Goal: Transaction & Acquisition: Purchase product/service

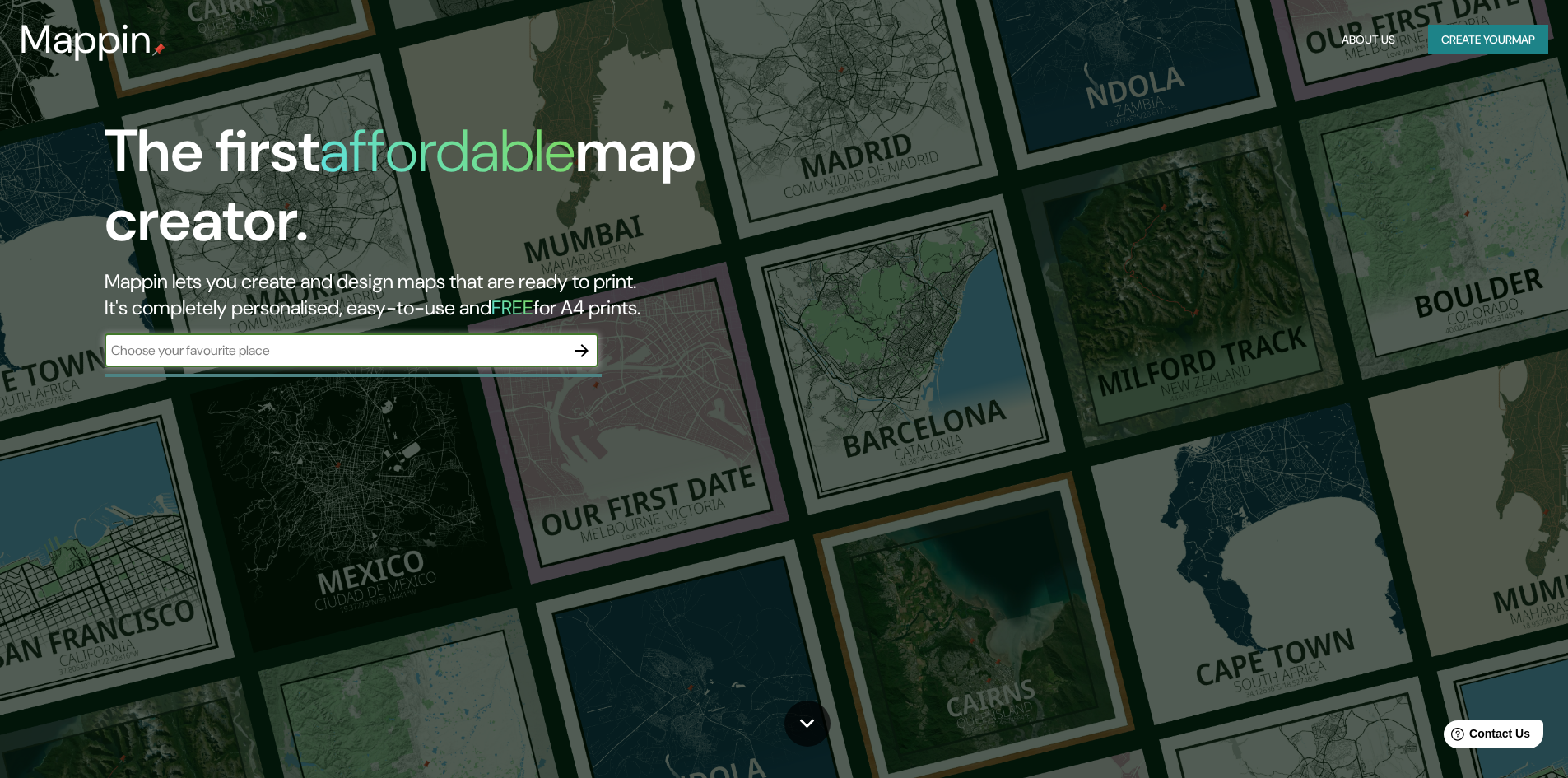
click at [1482, 34] on button "Create your map" at bounding box center [1488, 40] width 121 height 31
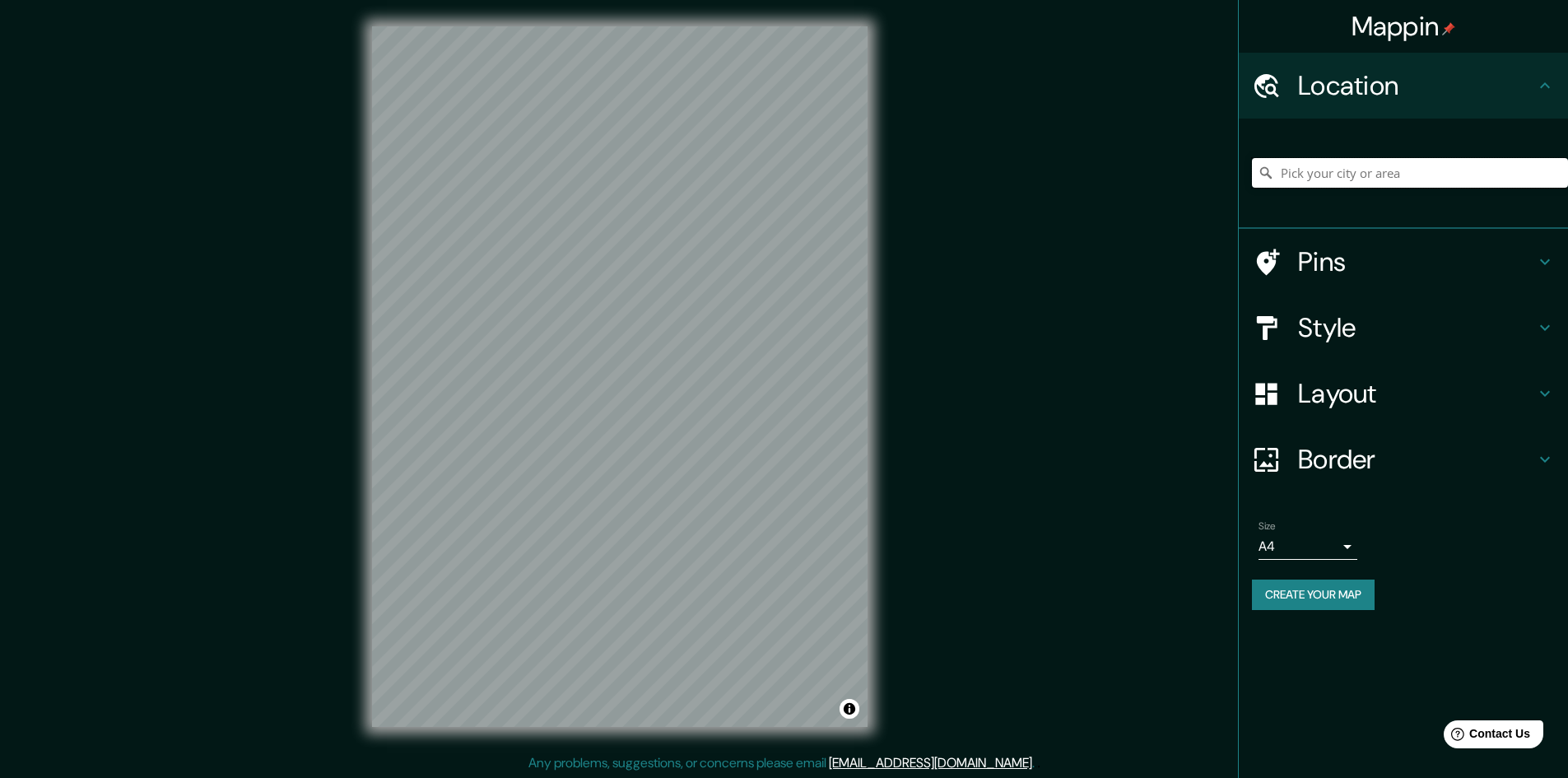
click at [1317, 171] on input "Pick your city or area" at bounding box center [1410, 172] width 317 height 30
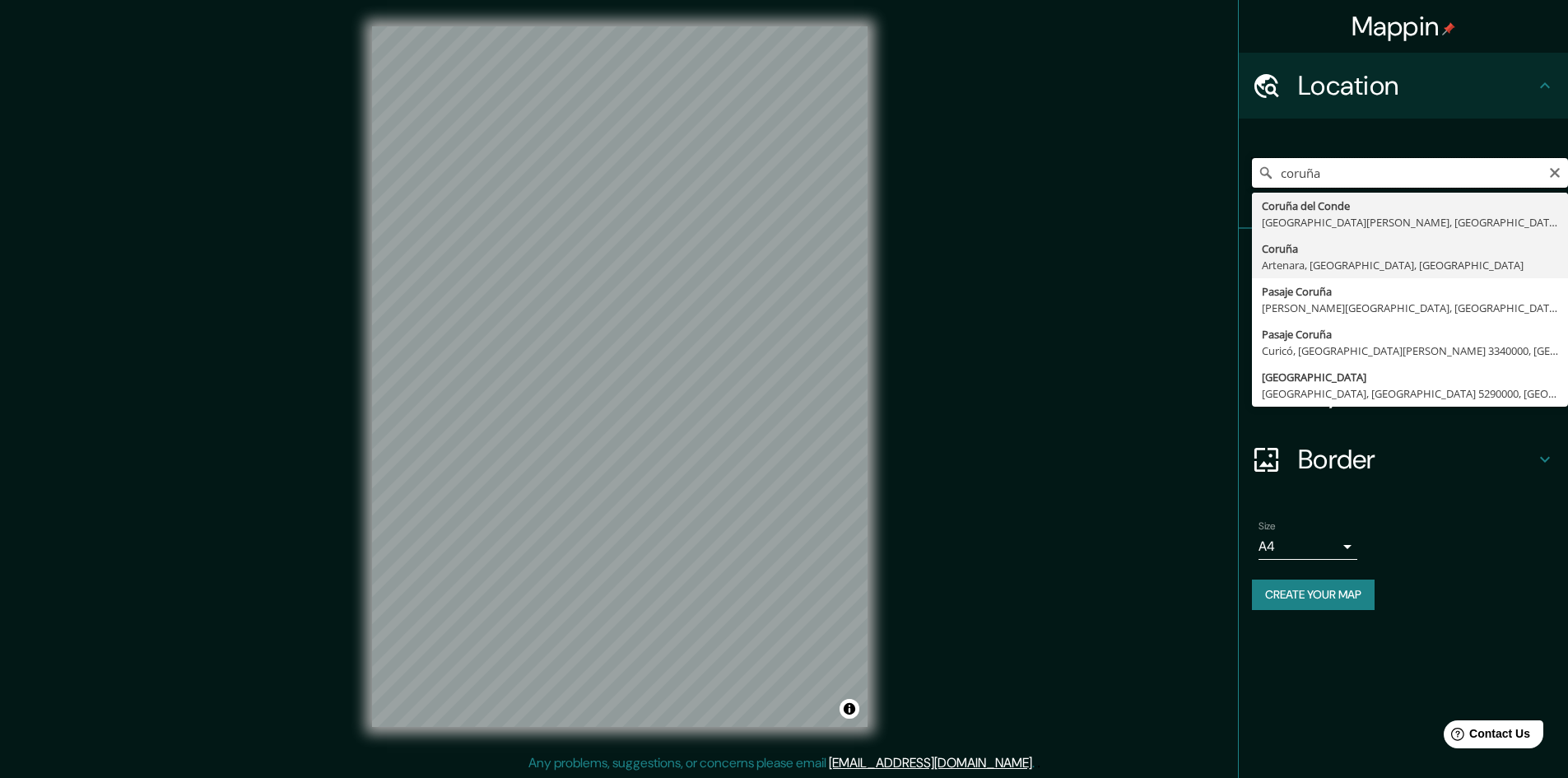
scroll to position [2, 0]
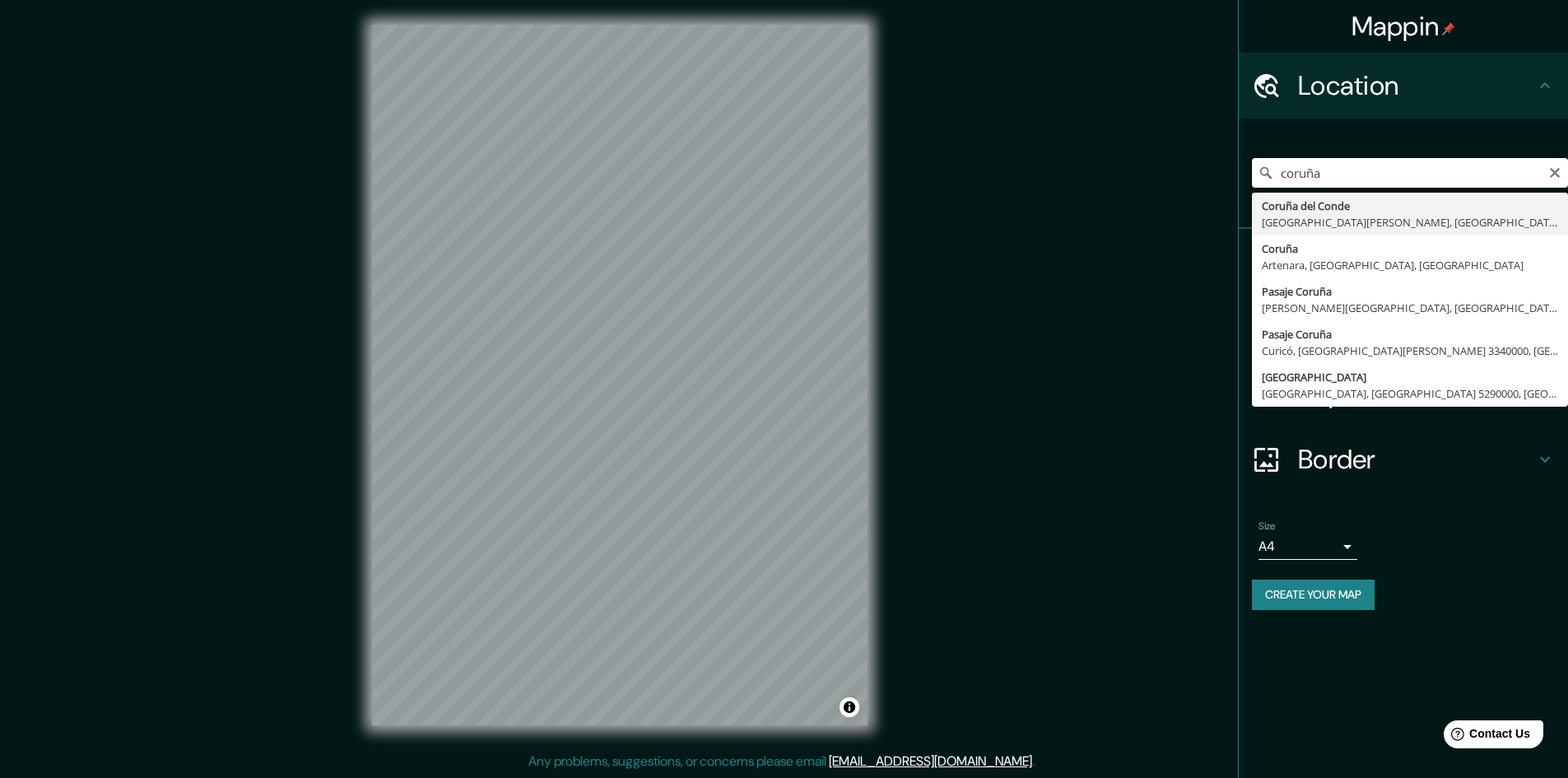
click at [726, 261] on div "Mappin Location [GEOGRAPHIC_DATA] [GEOGRAPHIC_DATA][PERSON_NAME], [GEOGRAPHIC_D…" at bounding box center [784, 388] width 1568 height 780
type input "[GEOGRAPHIC_DATA], provincia de [GEOGRAPHIC_DATA], [GEOGRAPHIC_DATA]"
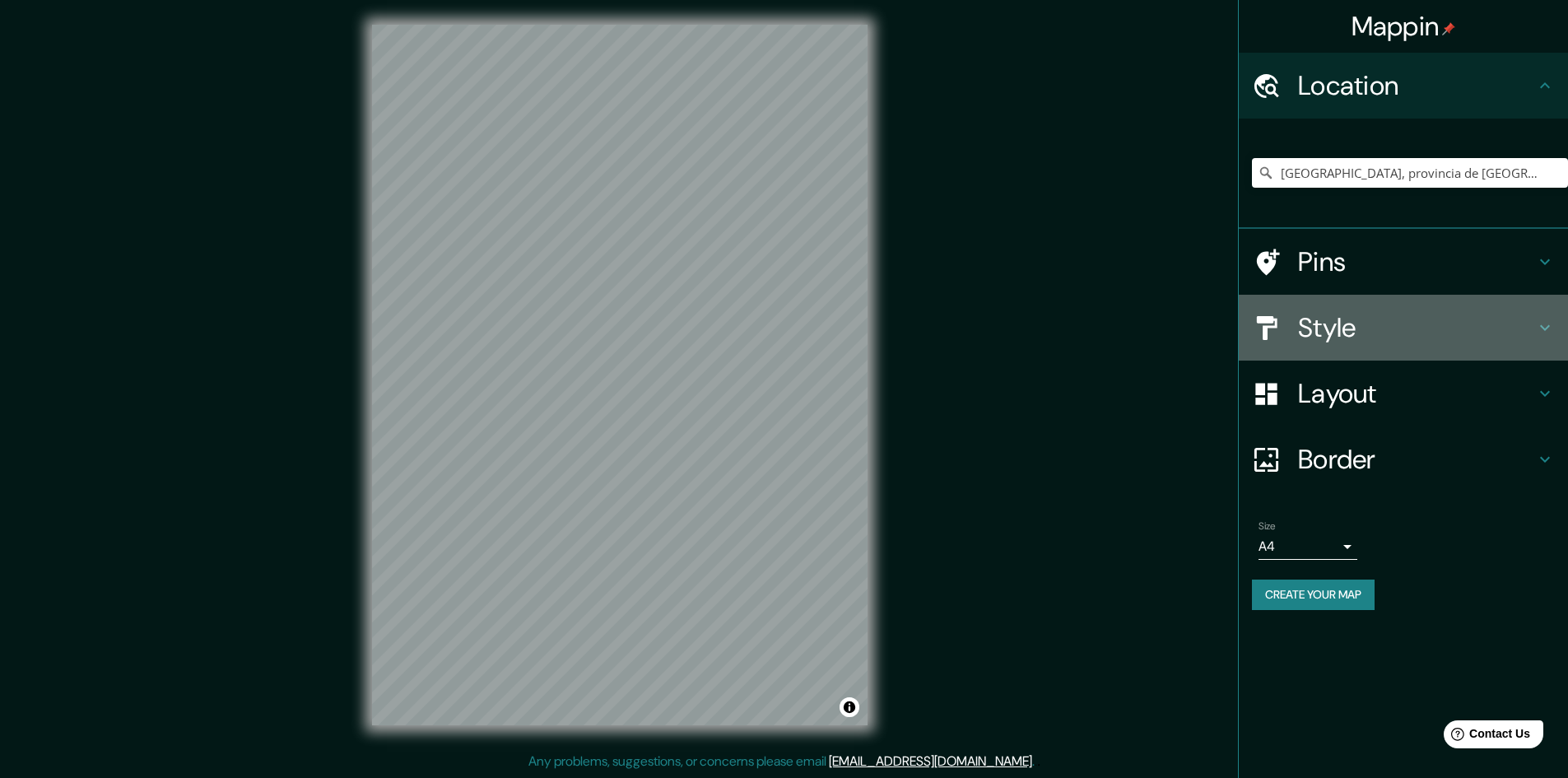
click at [1352, 322] on h4 "Style" at bounding box center [1416, 327] width 237 height 33
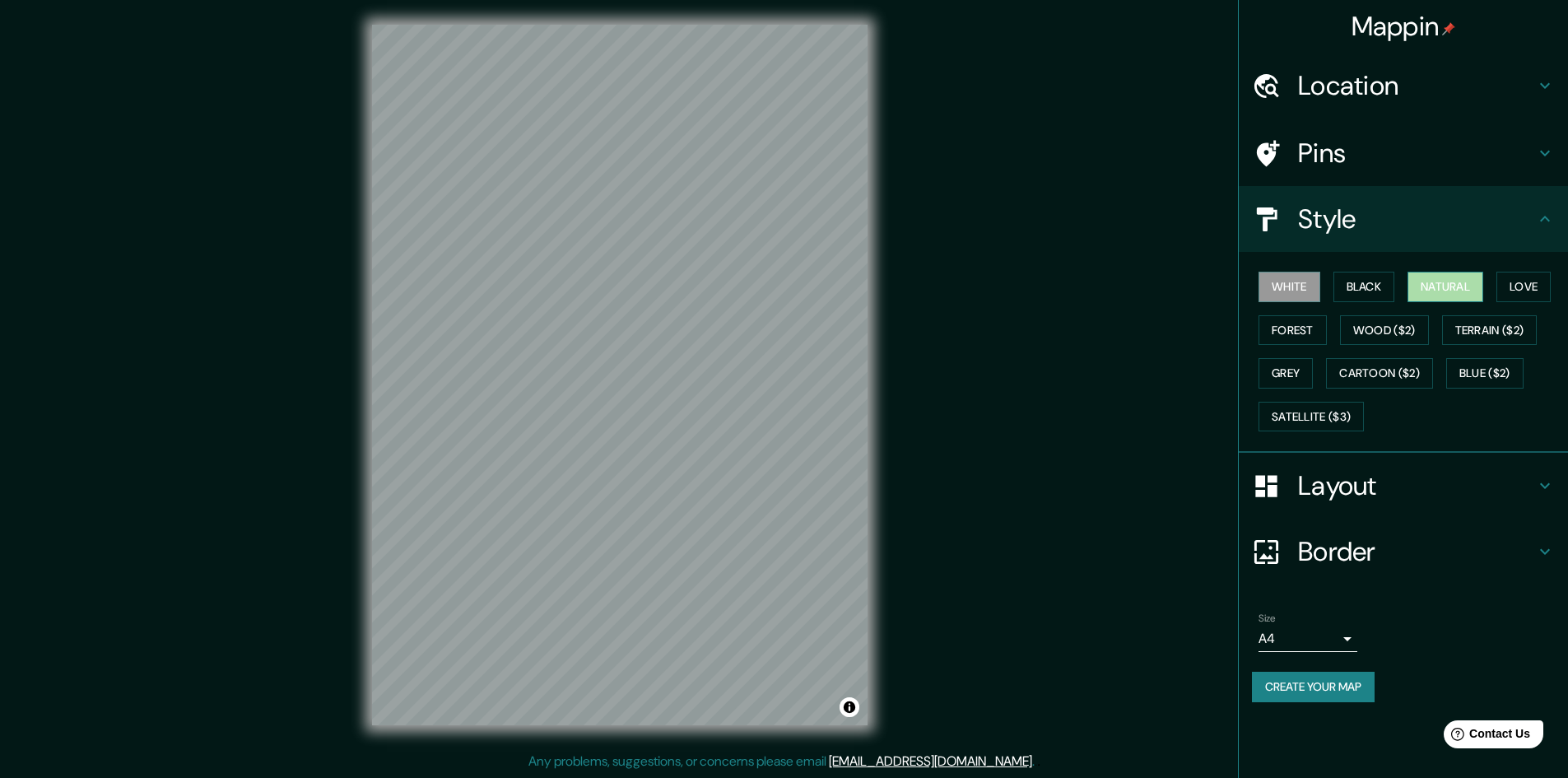
click at [1473, 289] on button "Natural" at bounding box center [1446, 287] width 76 height 31
click at [1307, 330] on button "Forest" at bounding box center [1292, 331] width 68 height 31
click at [1296, 281] on button "White" at bounding box center [1290, 287] width 62 height 31
click at [1355, 289] on button "Black" at bounding box center [1364, 287] width 62 height 31
click at [1445, 289] on button "Natural" at bounding box center [1446, 287] width 76 height 31
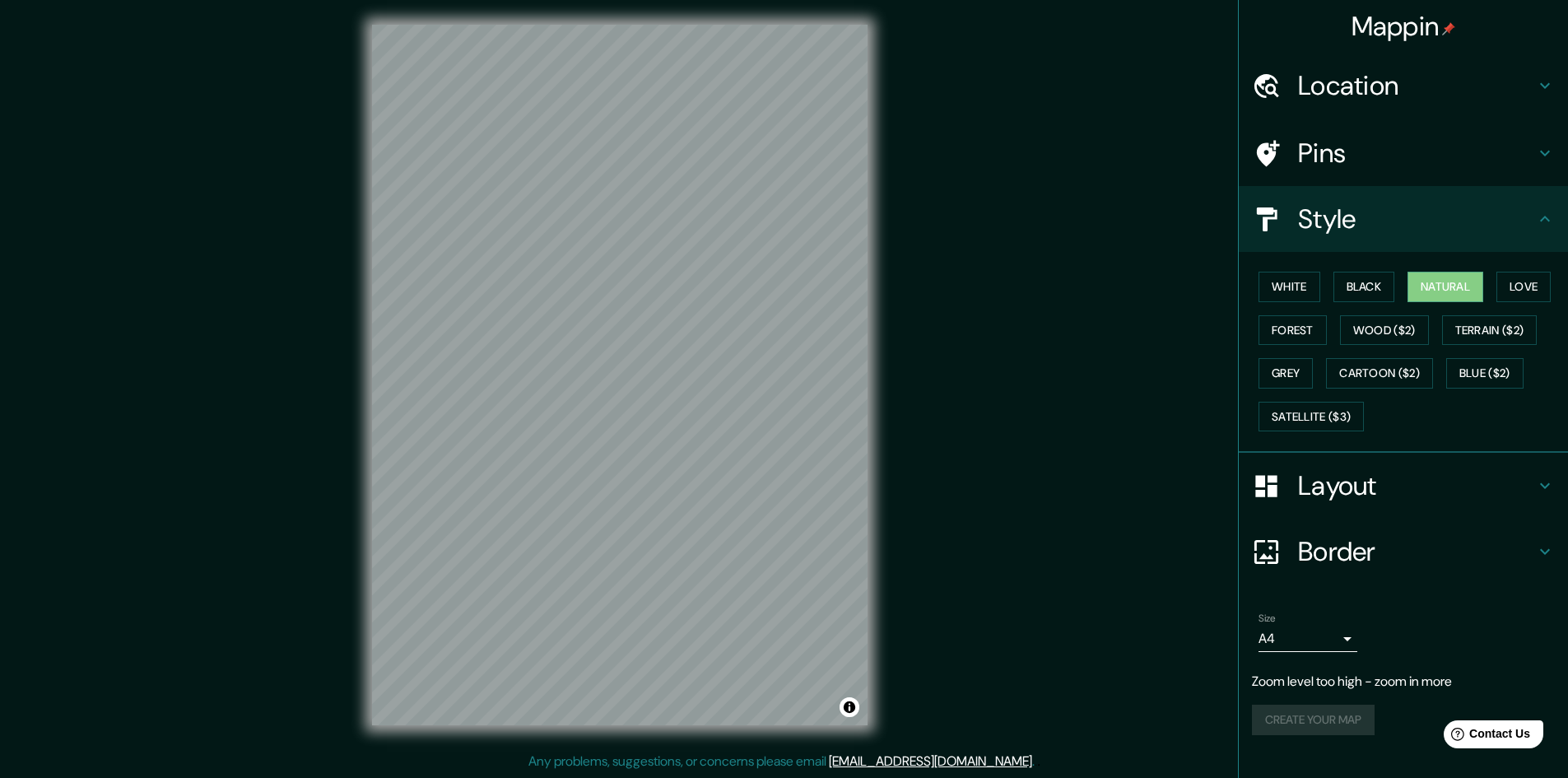
click at [1499, 500] on h4 "Layout" at bounding box center [1416, 485] width 237 height 33
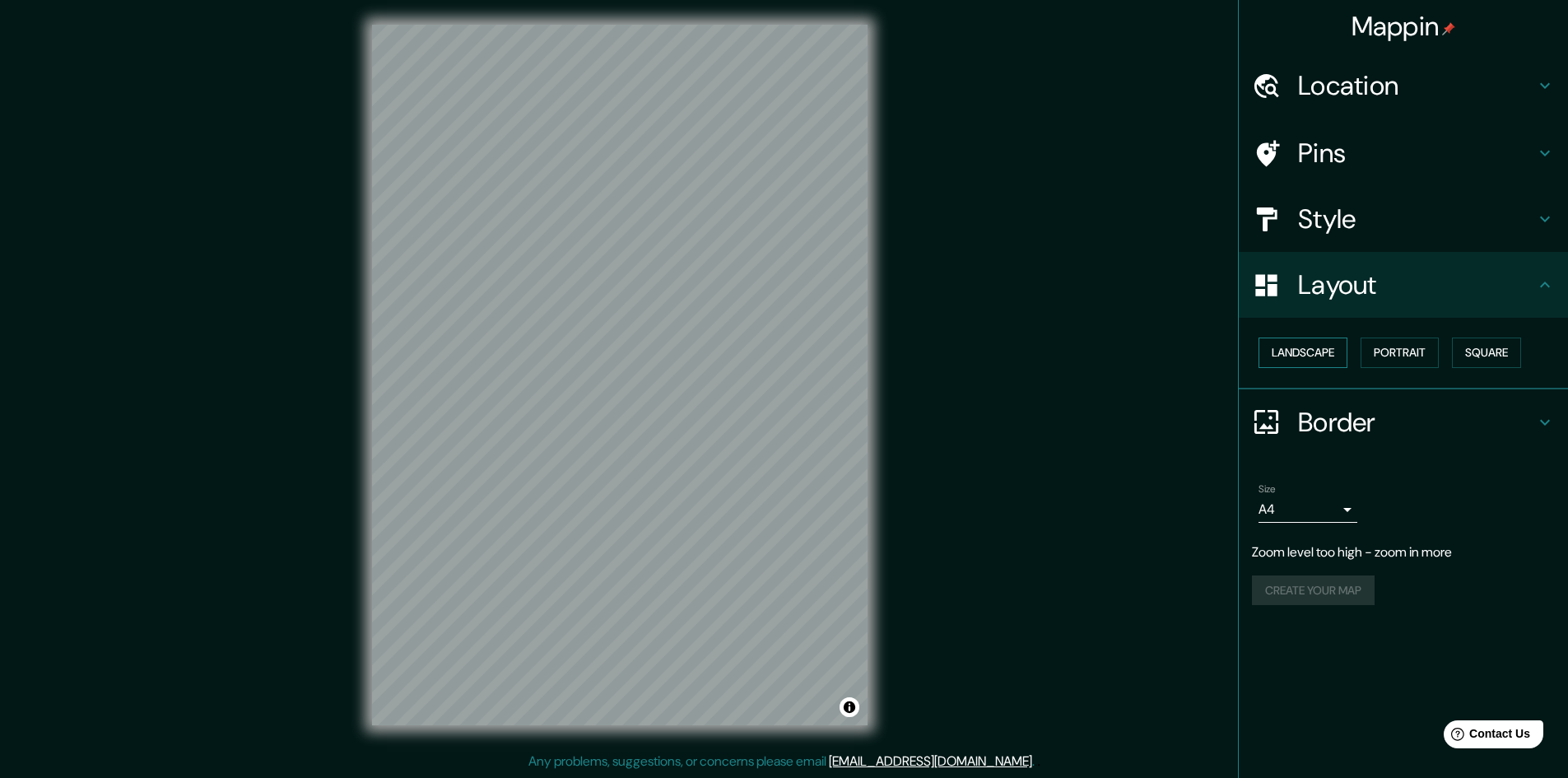
click at [1311, 359] on button "Landscape" at bounding box center [1303, 353] width 89 height 31
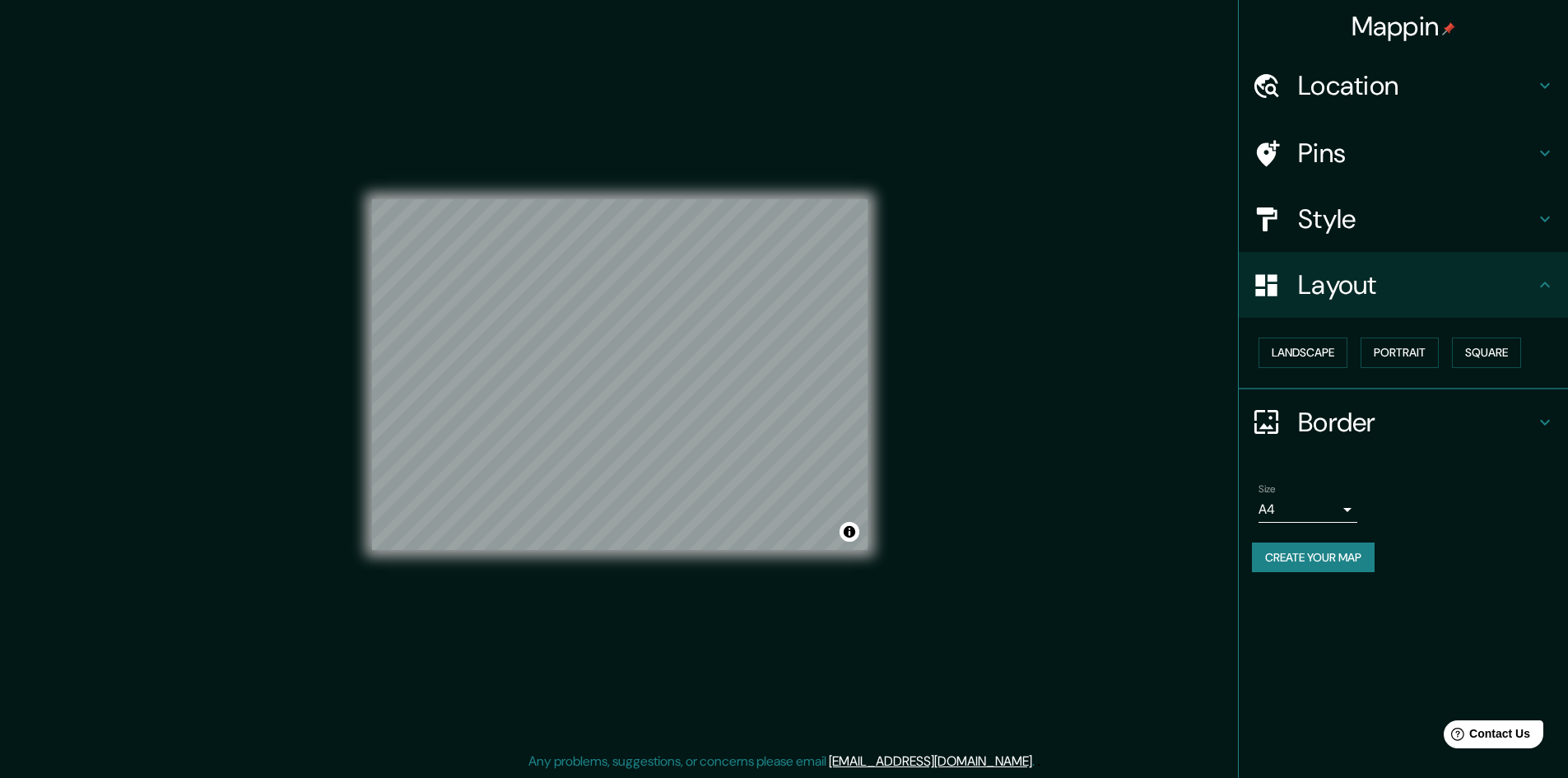
click at [1393, 151] on h4 "Pins" at bounding box center [1416, 153] width 237 height 33
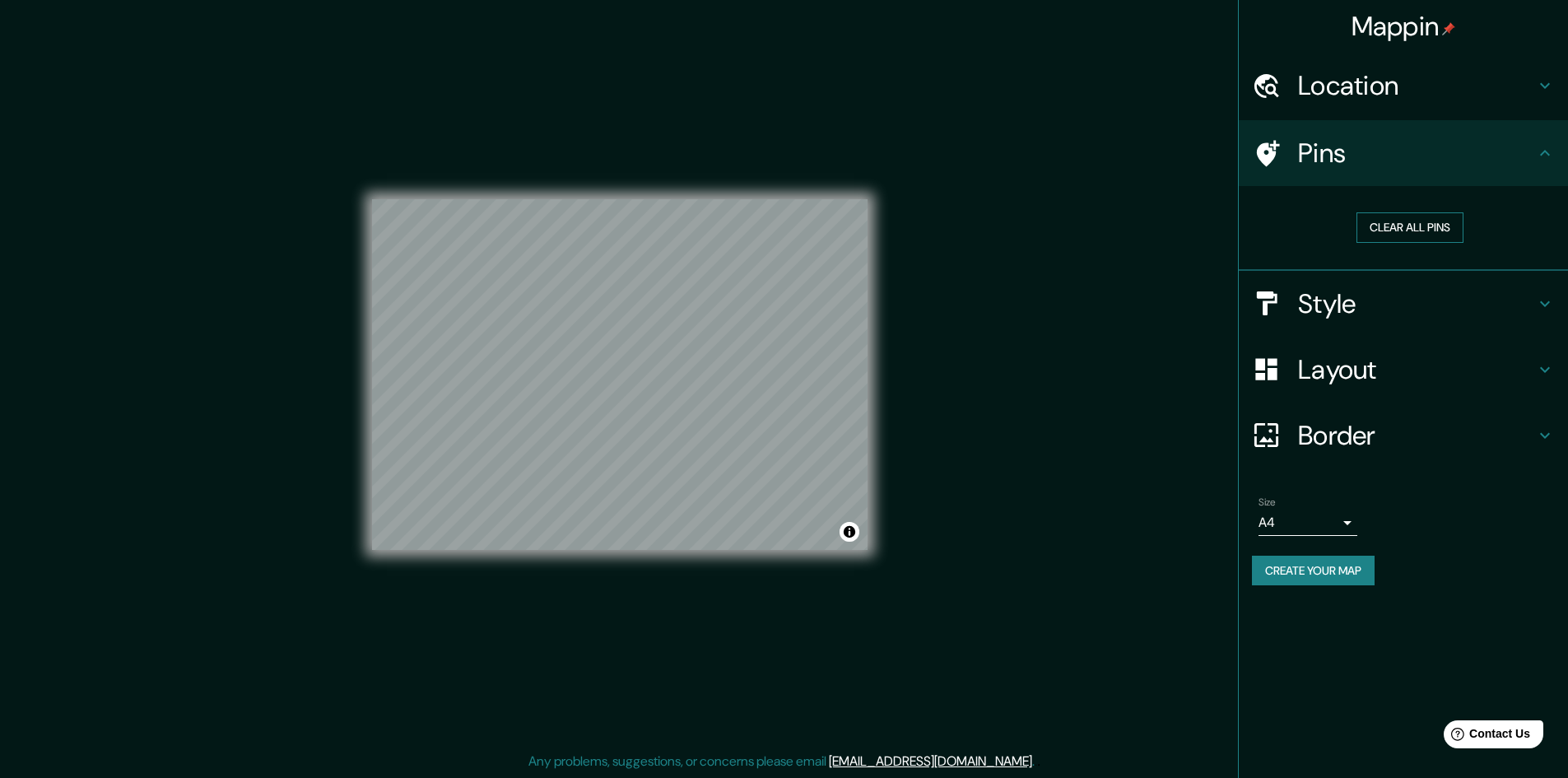
click at [1422, 219] on button "Clear all pins" at bounding box center [1410, 228] width 107 height 31
click at [1366, 300] on h4 "Style" at bounding box center [1416, 304] width 237 height 33
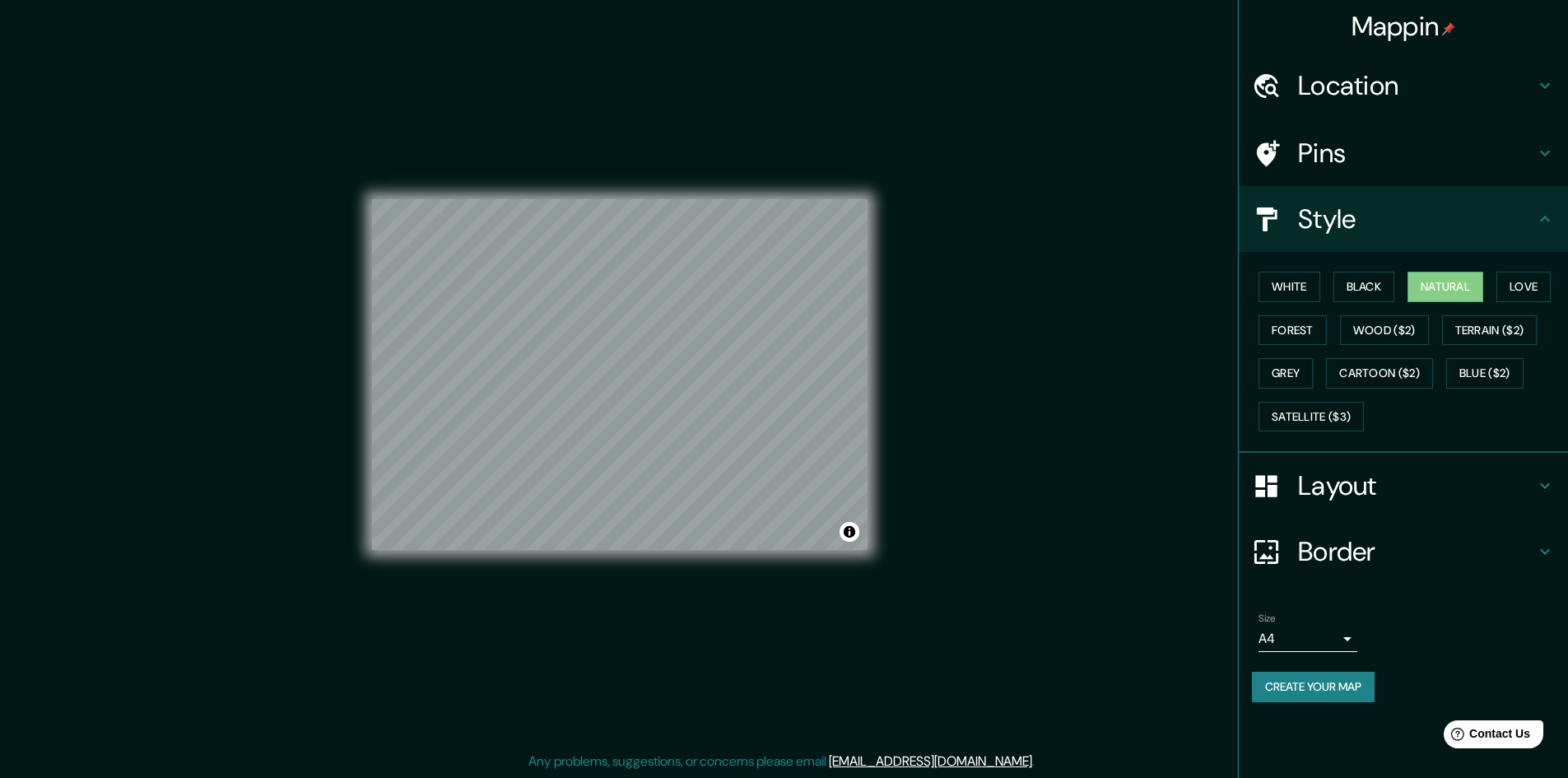
click at [1339, 487] on h4 "Layout" at bounding box center [1416, 485] width 237 height 33
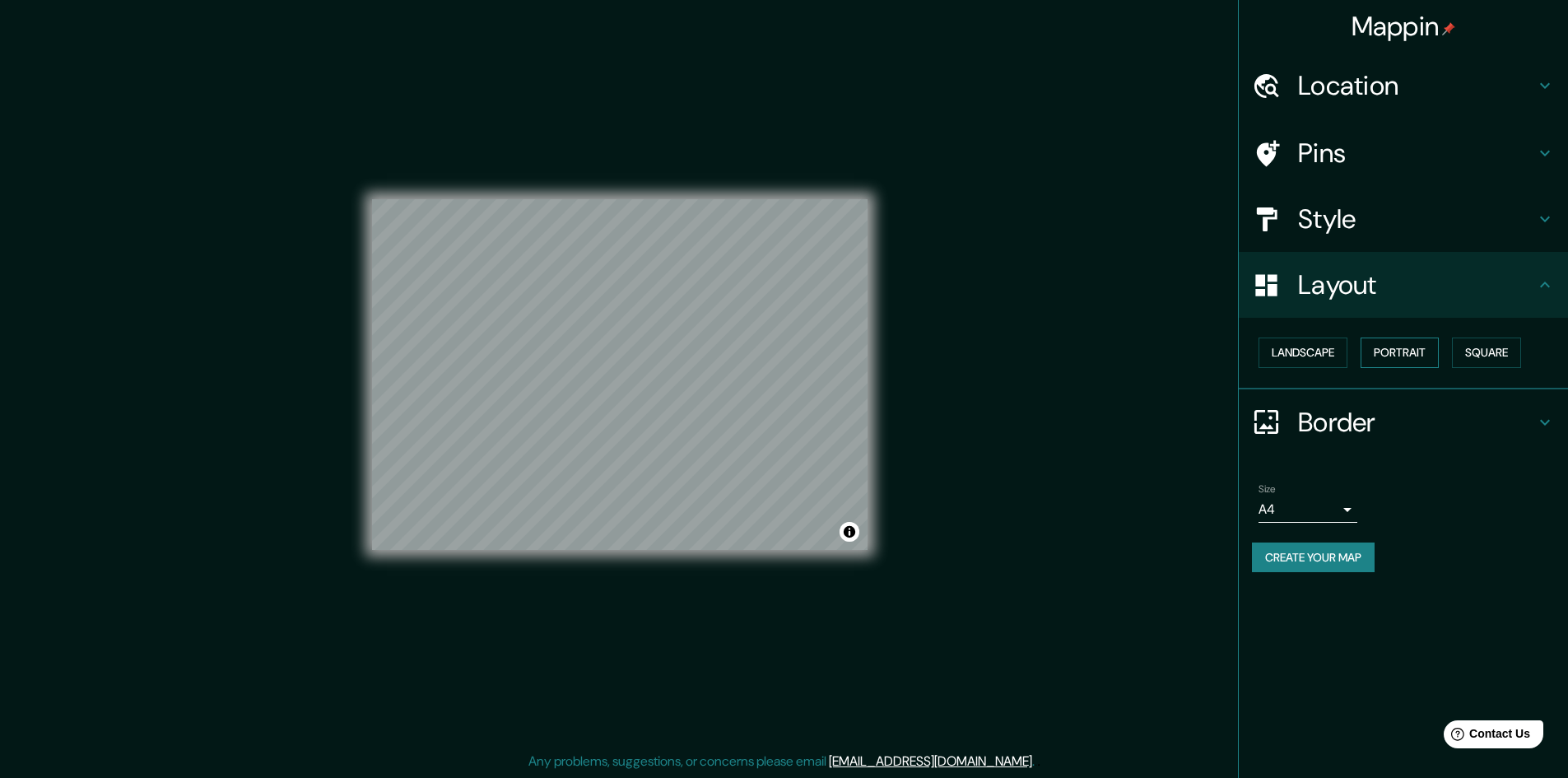
click at [1404, 349] on button "Portrait" at bounding box center [1399, 353] width 78 height 31
